Goal: Transaction & Acquisition: Purchase product/service

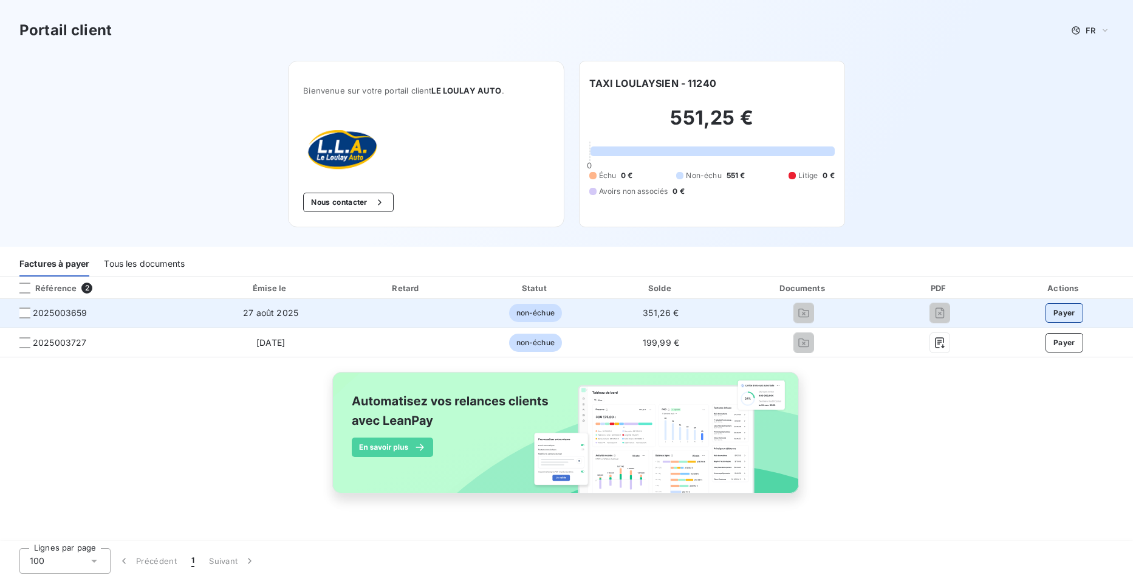
click at [1064, 315] on button "Payer" at bounding box center [1064, 312] width 38 height 19
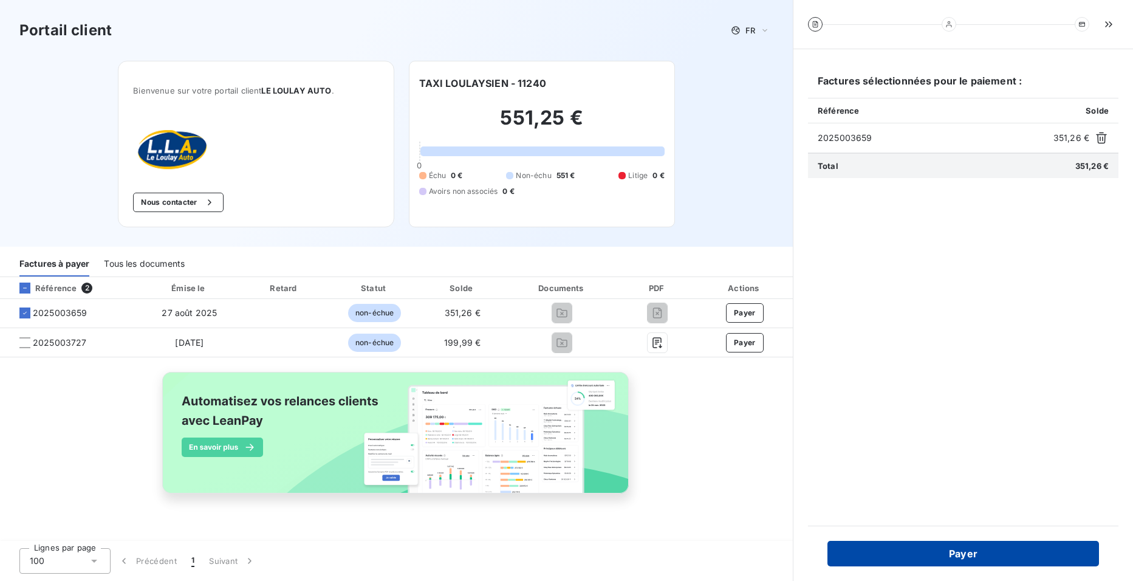
click at [994, 551] on button "Payer" at bounding box center [962, 554] width 271 height 26
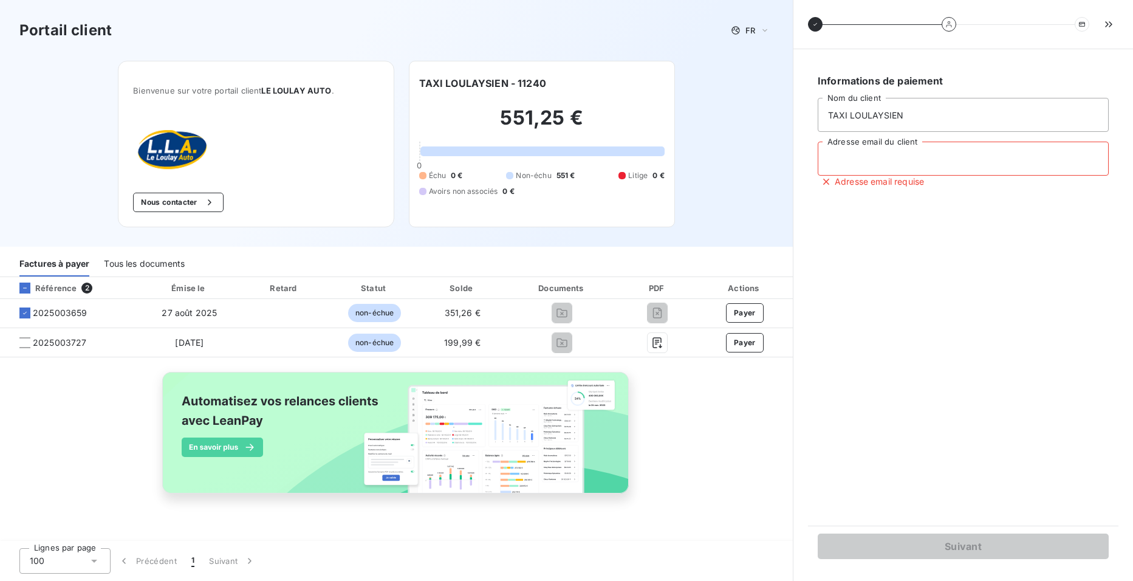
click at [879, 158] on input "Adresse email du client" at bounding box center [963, 159] width 291 height 34
type input "taxiloulaysien@orange.fr"
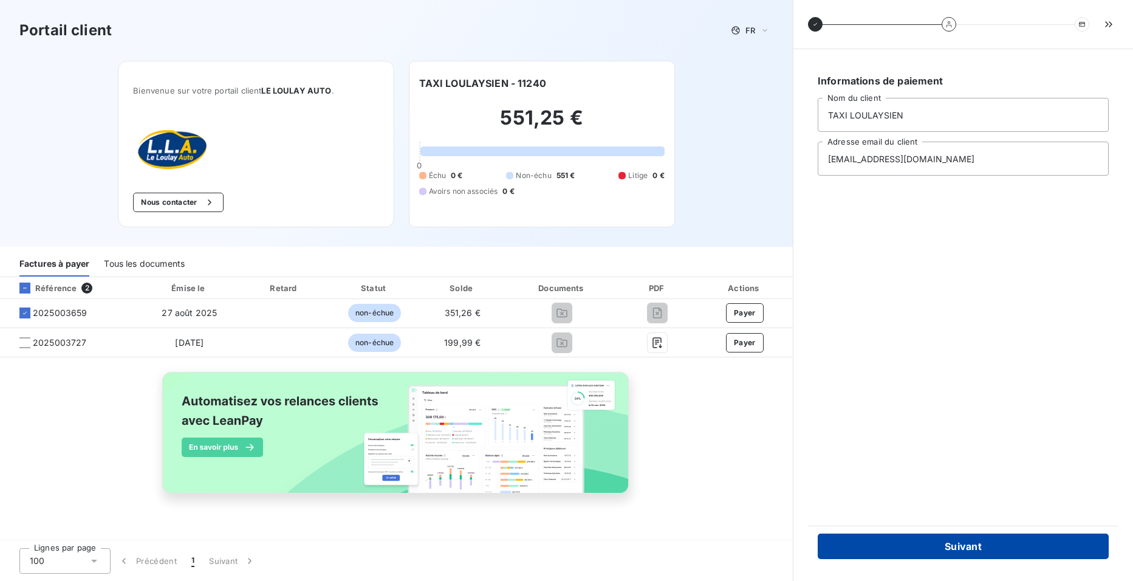
click at [959, 538] on button "Suivant" at bounding box center [963, 546] width 291 height 26
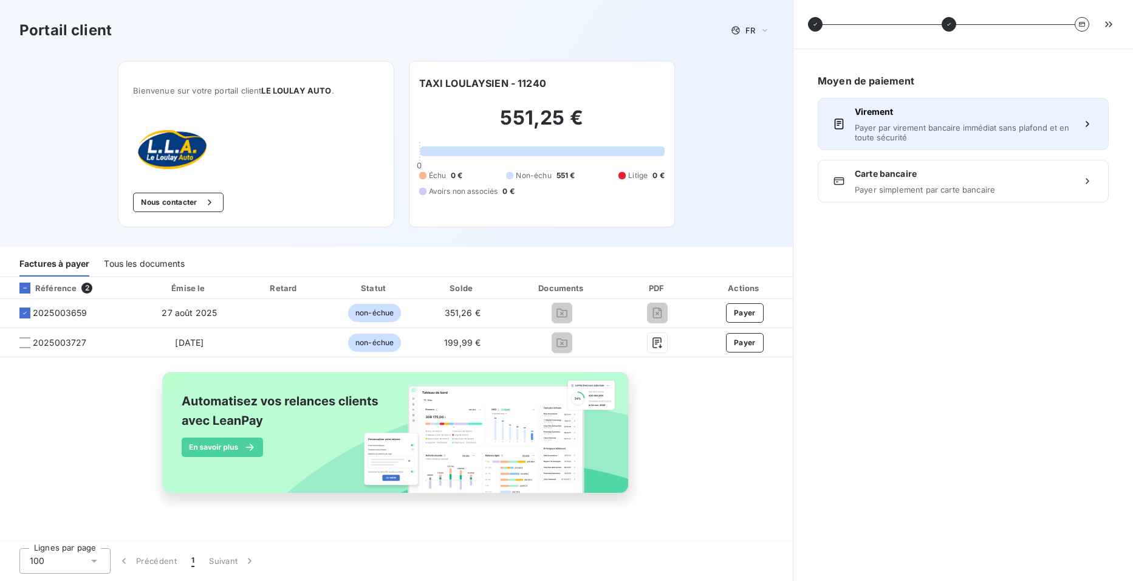
click at [875, 118] on div "Virement Payer par virement bancaire immédiat sans plafond et en toute sécurité" at bounding box center [963, 124] width 217 height 36
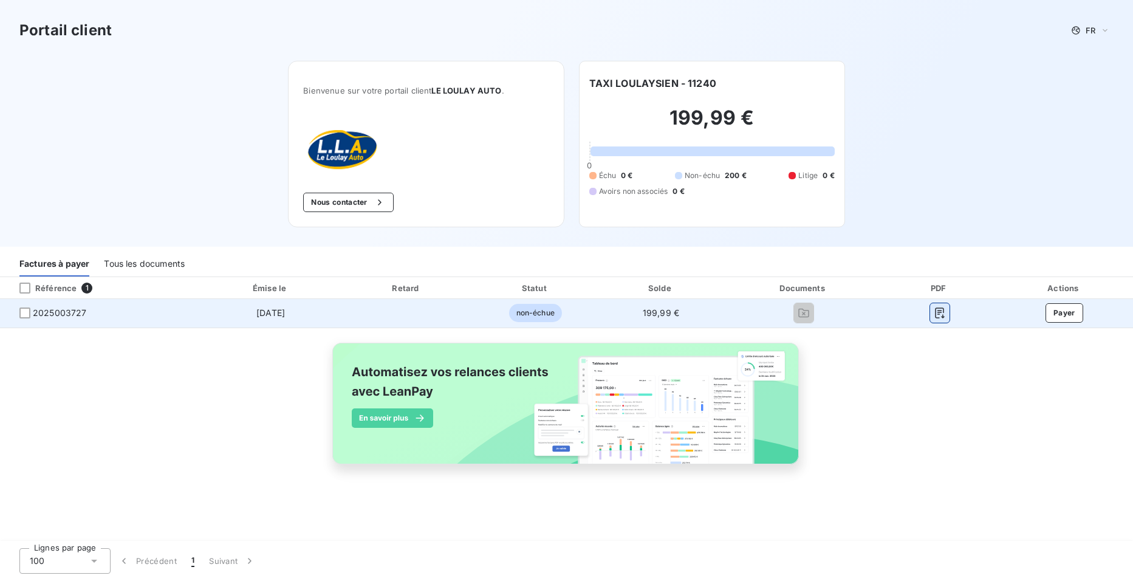
click at [945, 311] on icon "button" at bounding box center [940, 313] width 12 height 12
click at [1076, 317] on button "Payer" at bounding box center [1064, 312] width 38 height 19
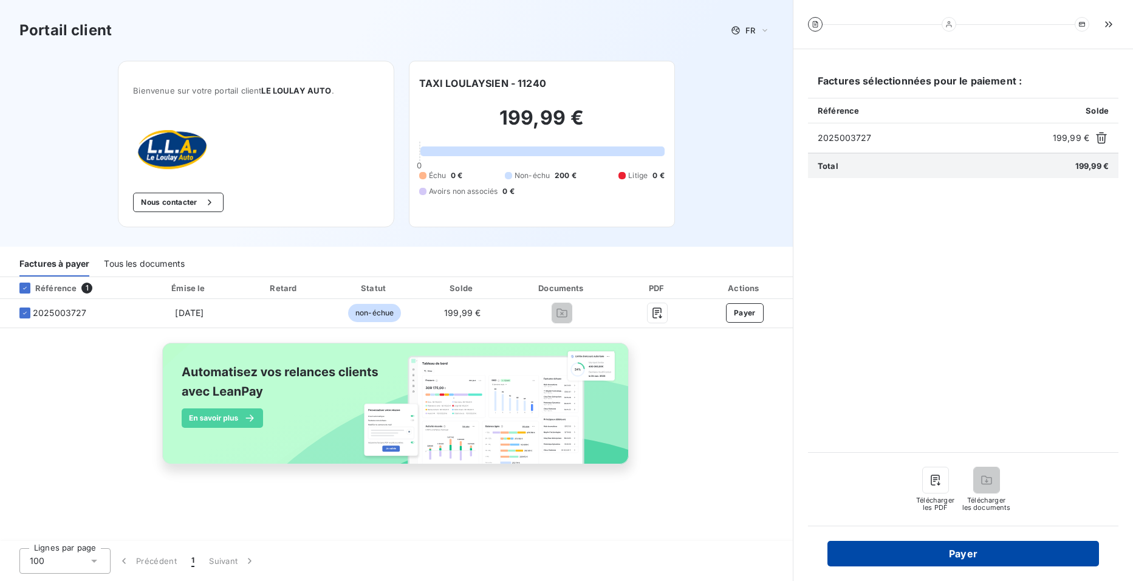
click at [984, 547] on button "Payer" at bounding box center [962, 554] width 271 height 26
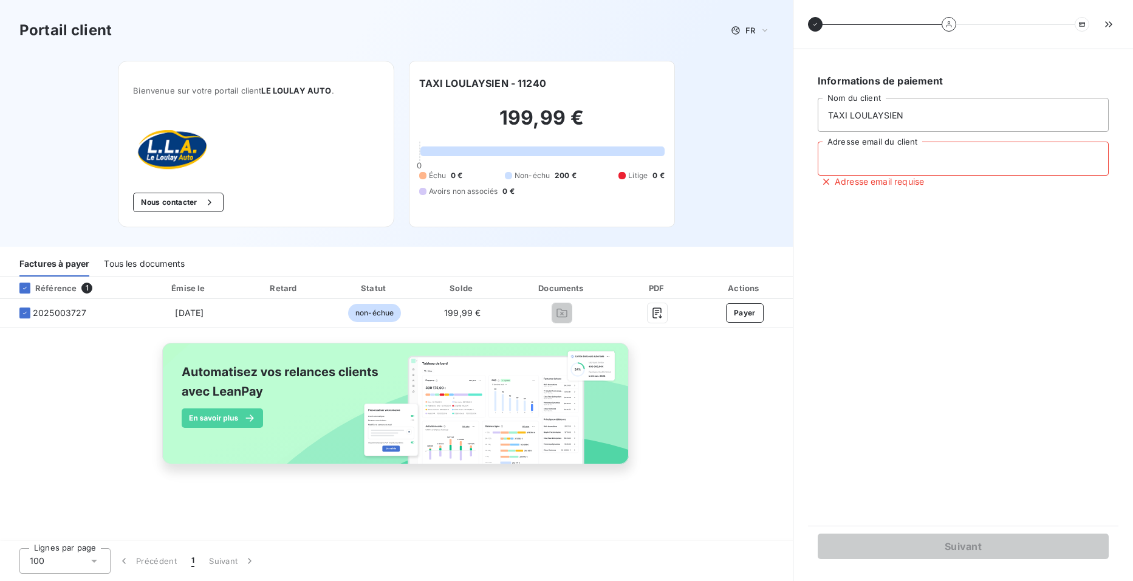
click at [844, 169] on input "Adresse email du client" at bounding box center [963, 159] width 291 height 34
type input "taxiloulaysien@orange.fr"
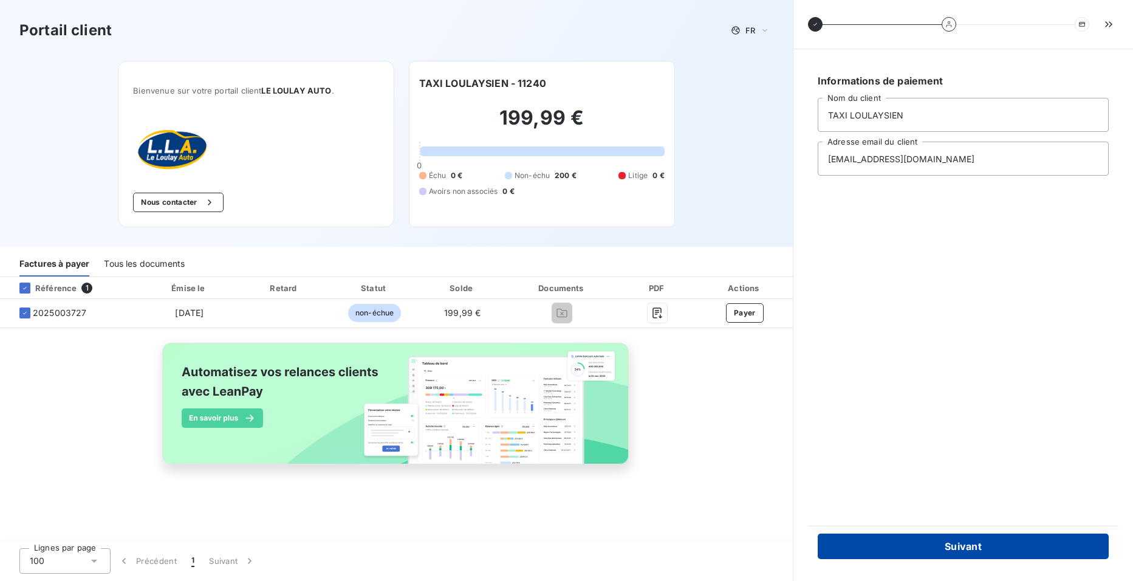
click at [949, 545] on button "Suivant" at bounding box center [963, 546] width 291 height 26
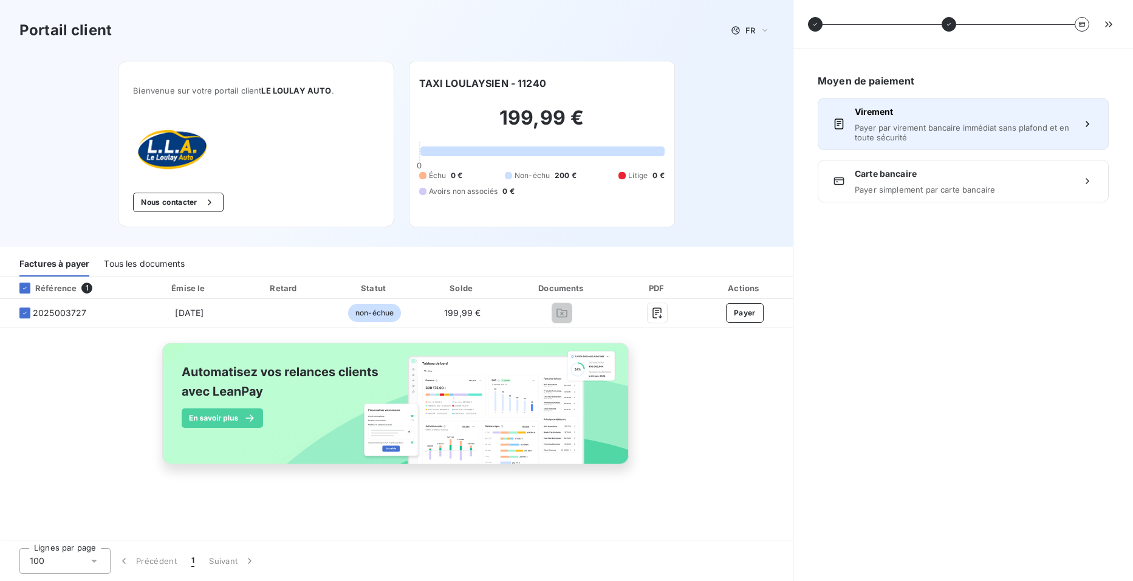
click at [856, 129] on span "Payer par virement bancaire immédiat sans plafond et en toute sécurité" at bounding box center [963, 132] width 217 height 19
